Goal: Information Seeking & Learning: Learn about a topic

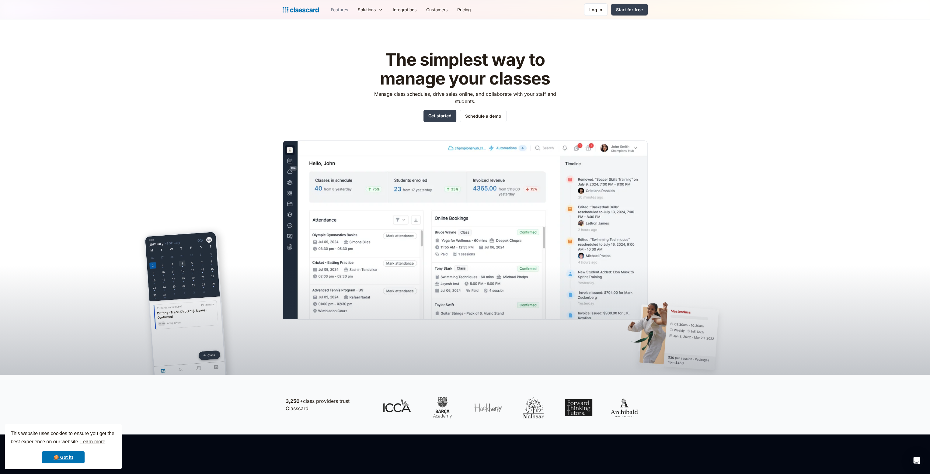
click at [342, 12] on link "Features" at bounding box center [339, 10] width 27 height 14
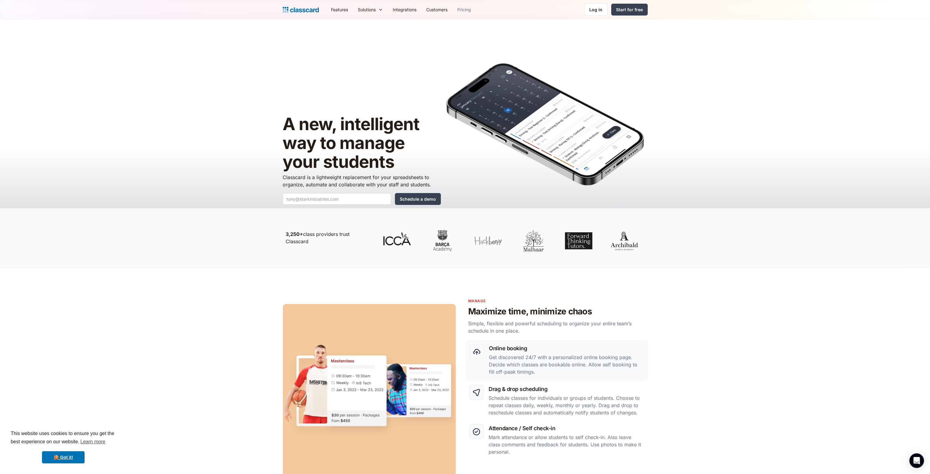
click at [465, 10] on link "Pricing" at bounding box center [463, 10] width 23 height 14
